Goal: Find specific page/section: Find specific page/section

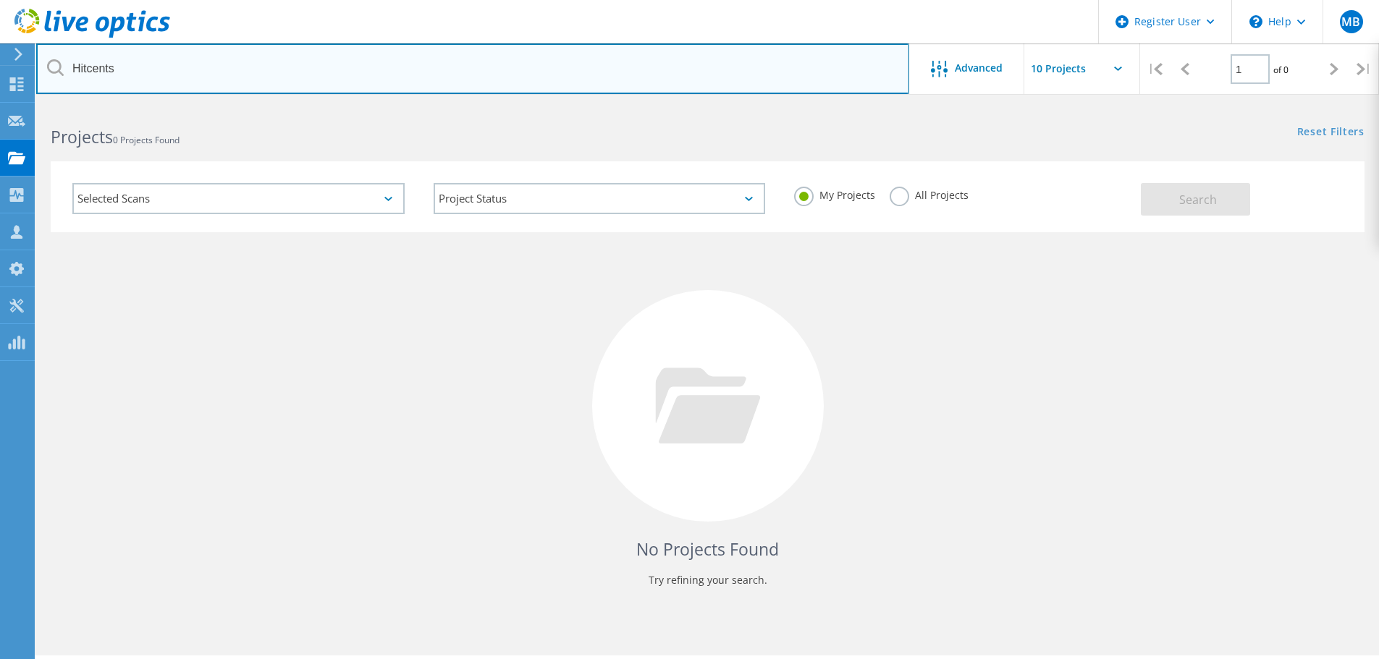
click at [135, 65] on input "Hitcents" at bounding box center [472, 68] width 873 height 51
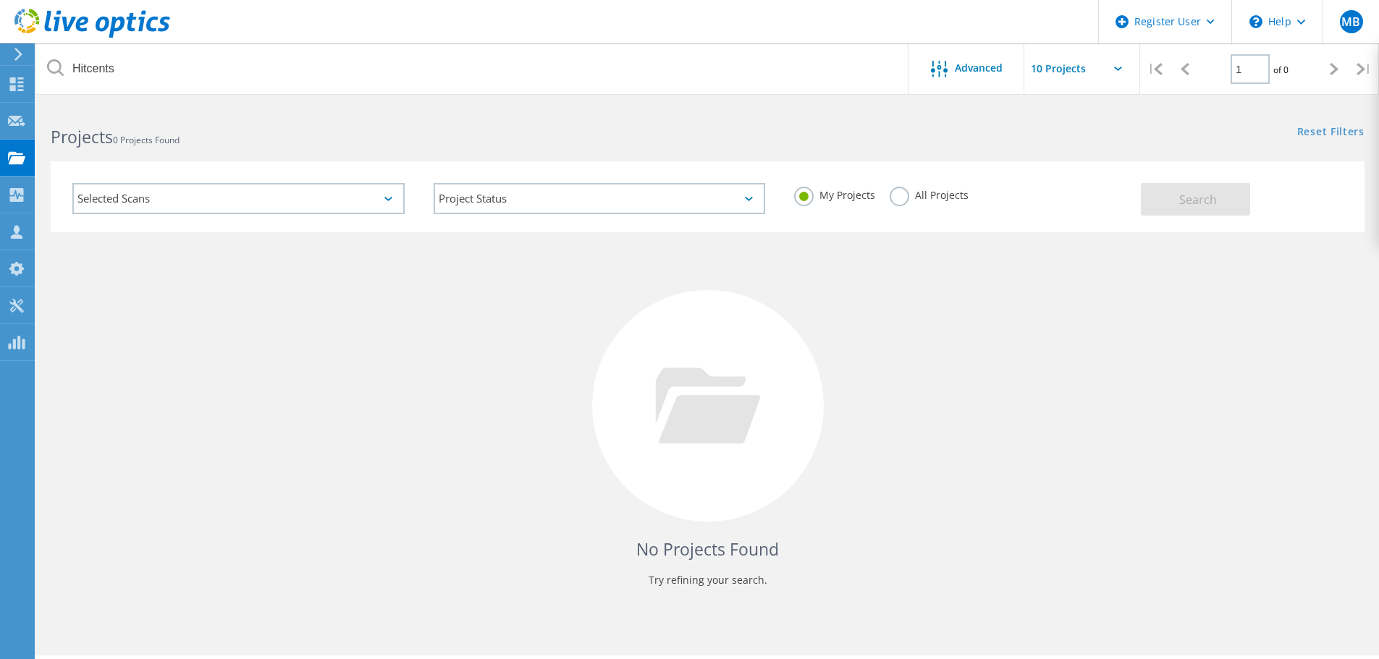
click at [899, 195] on label "All Projects" at bounding box center [929, 194] width 79 height 14
click at [0, 0] on input "All Projects" at bounding box center [0, 0] width 0 height 0
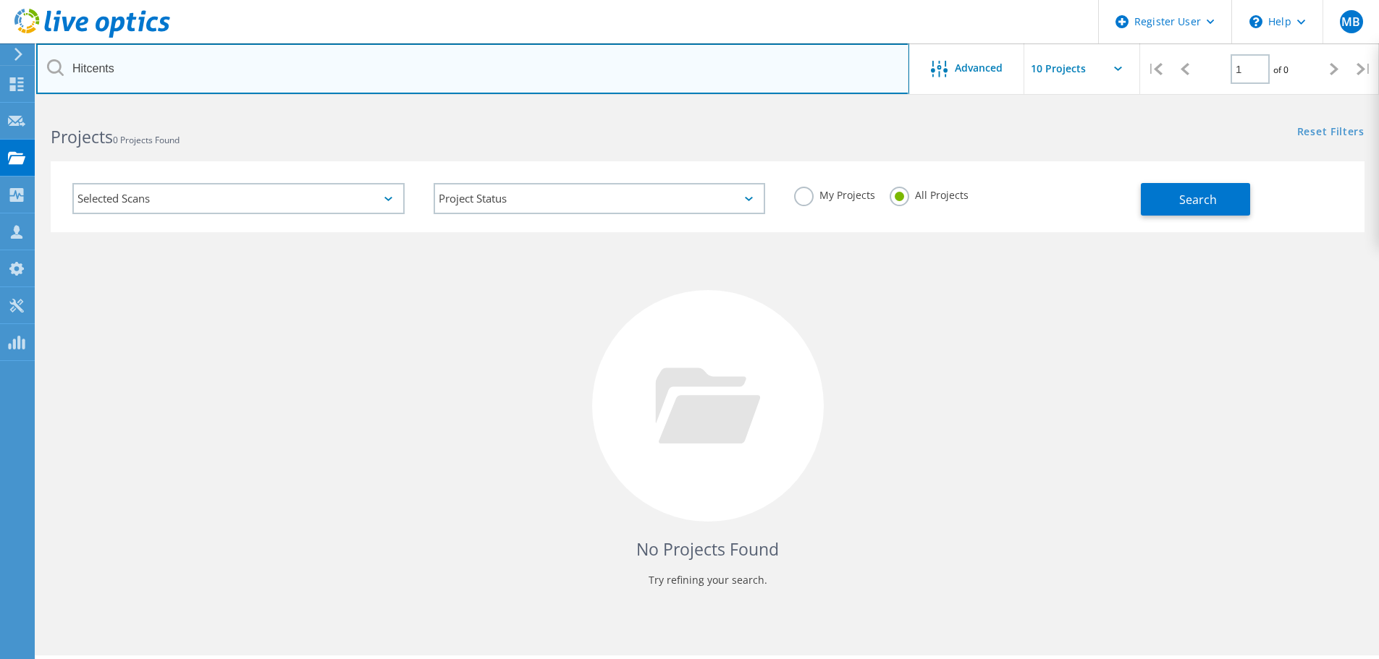
click at [235, 52] on input "Hitcents" at bounding box center [472, 68] width 873 height 51
paste input "Vecima"
type input "Vecima"
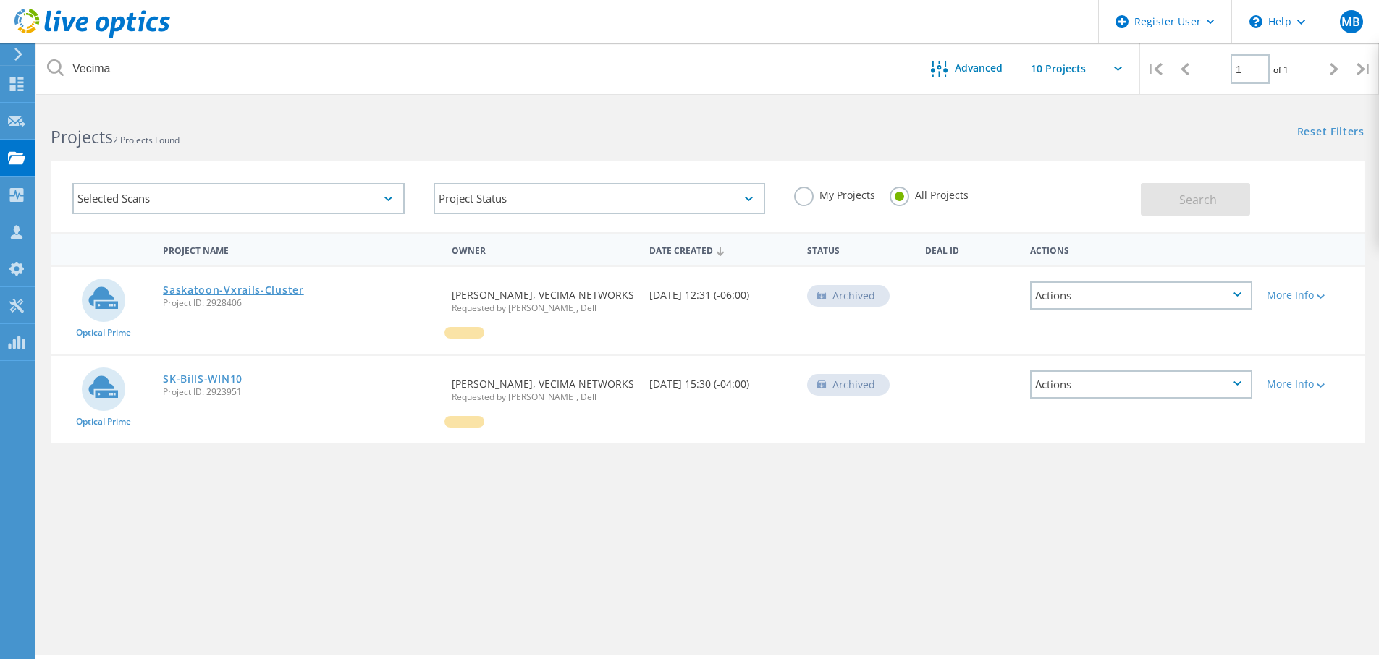
click at [223, 288] on link "Saskatoon-Vxrails-Cluster" at bounding box center [233, 290] width 141 height 10
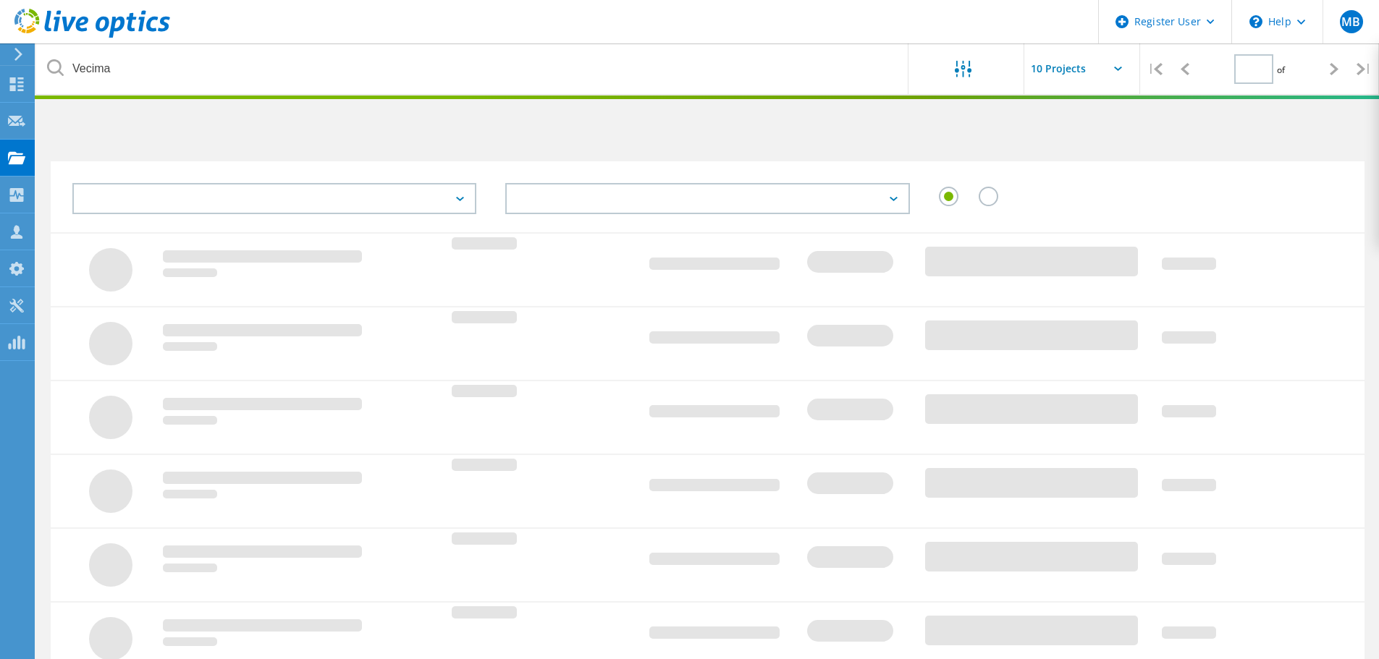
type input "1"
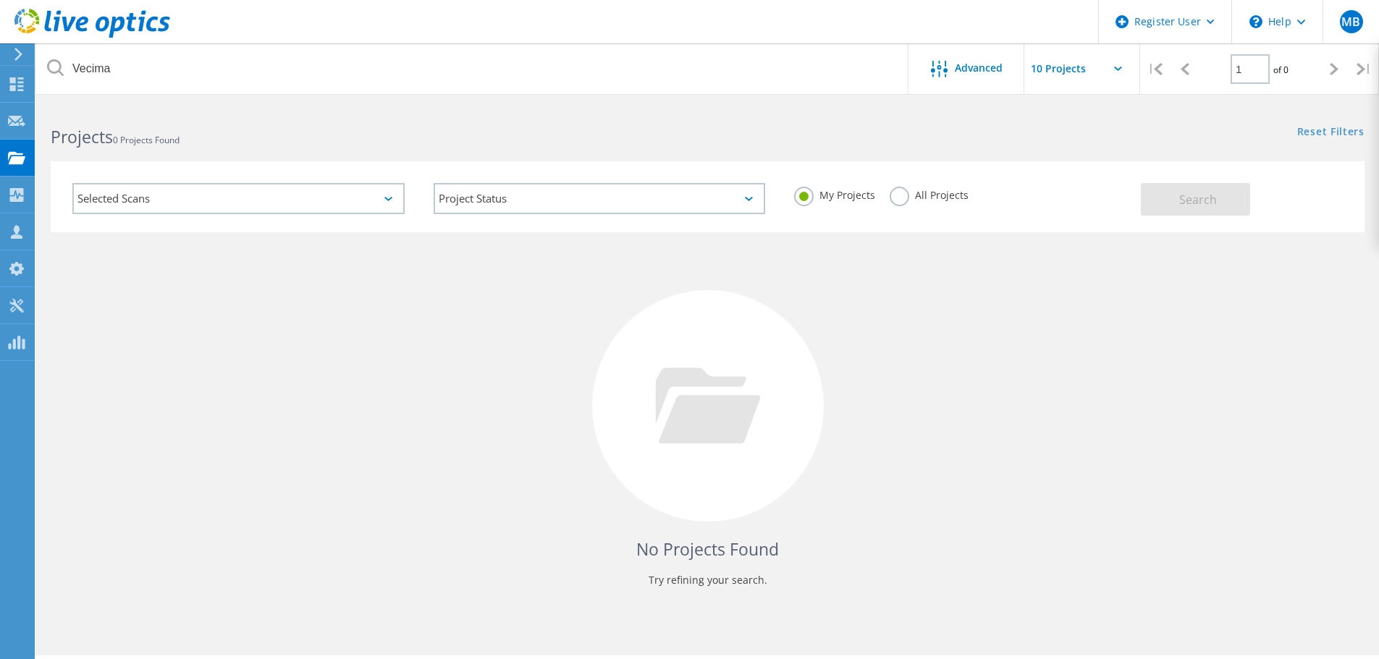
click at [897, 199] on label "All Projects" at bounding box center [929, 194] width 79 height 14
click at [0, 0] on input "All Projects" at bounding box center [0, 0] width 0 height 0
click at [1178, 200] on button "Search" at bounding box center [1195, 199] width 109 height 33
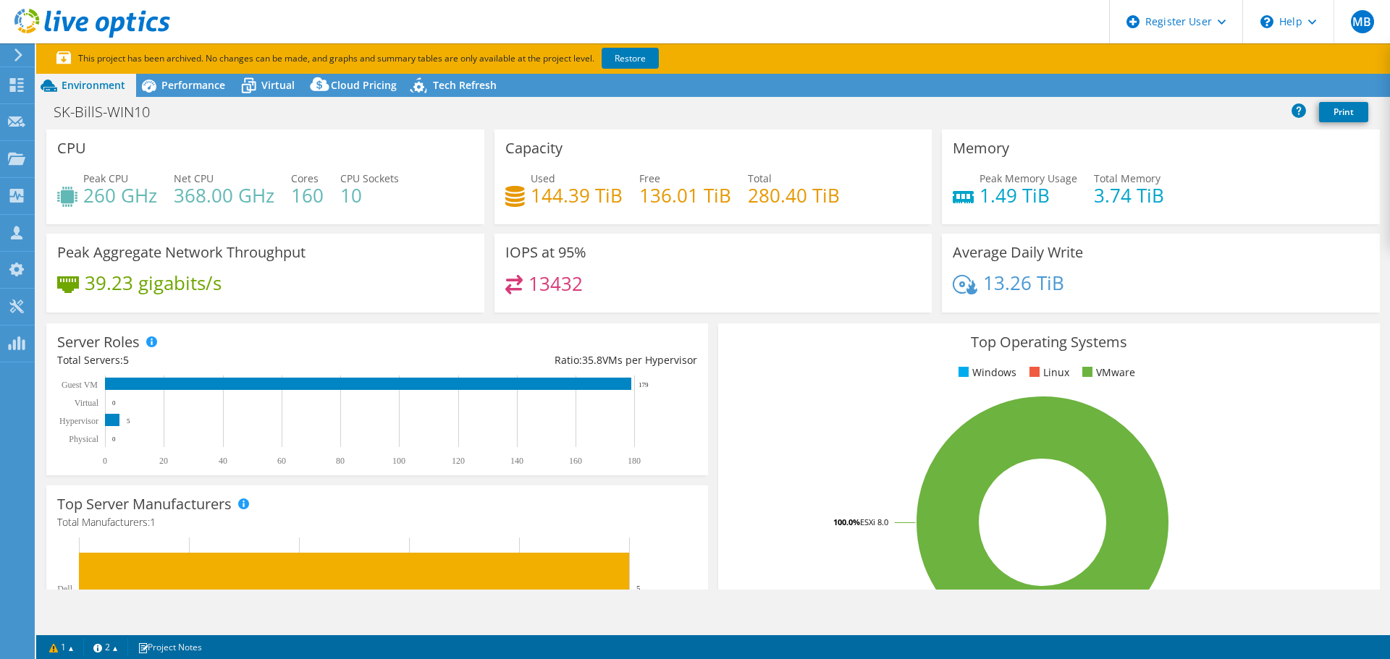
select select "USD"
